Goal: Navigation & Orientation: Understand site structure

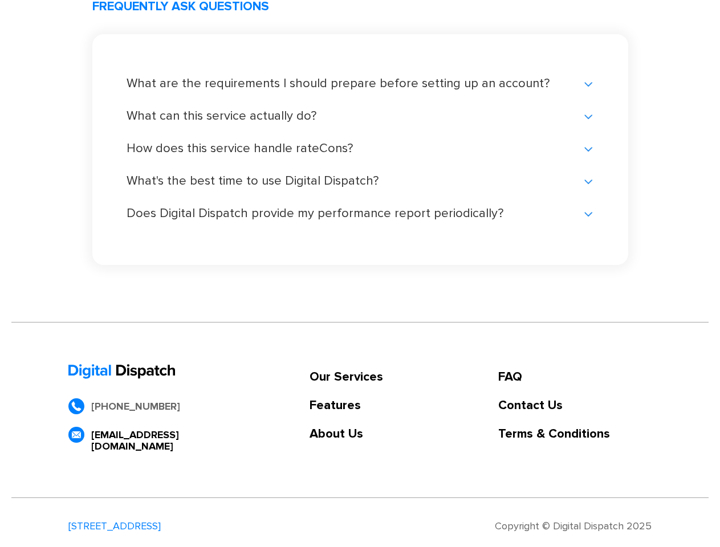
scroll to position [2411, 0]
click at [346, 377] on link "Our Services" at bounding box center [347, 377] width 74 height 11
click at [346, 406] on link "Features" at bounding box center [347, 405] width 74 height 11
click at [346, 434] on link "About Us" at bounding box center [347, 434] width 74 height 11
click at [575, 377] on link "FAQ" at bounding box center [574, 377] width 153 height 11
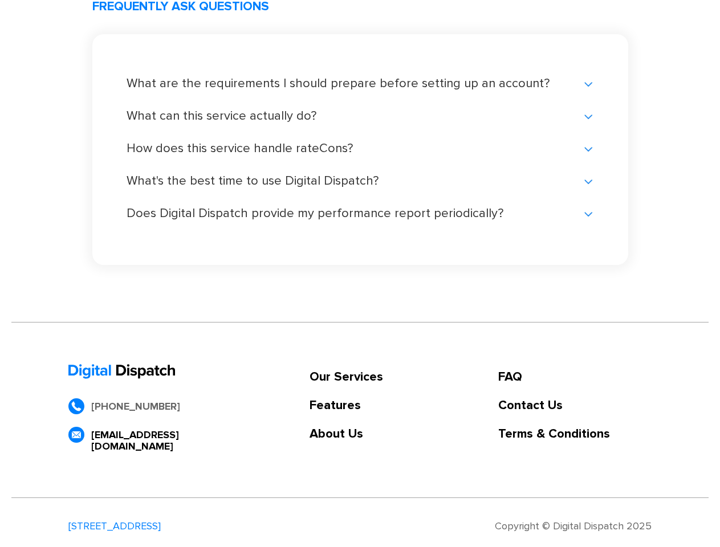
click at [575, 406] on link "Contact Us" at bounding box center [574, 405] width 153 height 11
